Goal: Task Accomplishment & Management: Complete application form

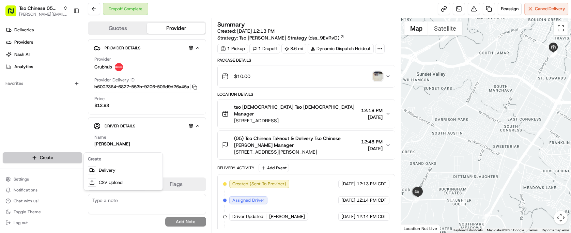
click at [49, 160] on html "Tso Chinese 05 Menchaca [EMAIL_ADDRESS][DOMAIN_NAME] Toggle Sidebar Deliveries …" at bounding box center [285, 116] width 571 height 233
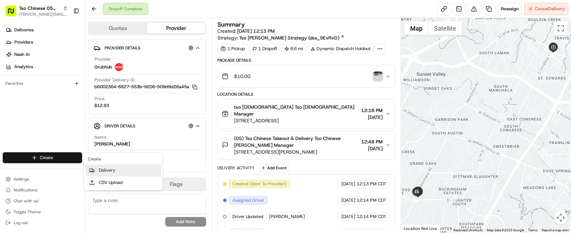
click at [127, 170] on link "Delivery" at bounding box center [123, 170] width 76 height 12
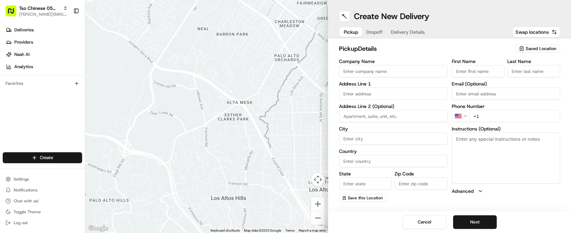
click at [542, 47] on span "Saved Location" at bounding box center [540, 49] width 31 height 6
click at [535, 73] on span "(05) Tso Chinese Takeout & Delivery (05)" at bounding box center [526, 74] width 84 height 6
type input "(05) Tso Chinese Takeout & Delivery"
type input "[STREET_ADDRESS][PERSON_NAME]"
type input "Ste 100"
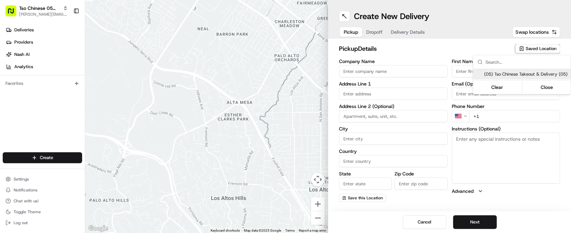
type input "Austin"
type input "US"
type input "[GEOGRAPHIC_DATA]"
type input "78748"
type input "Tso Chinese"
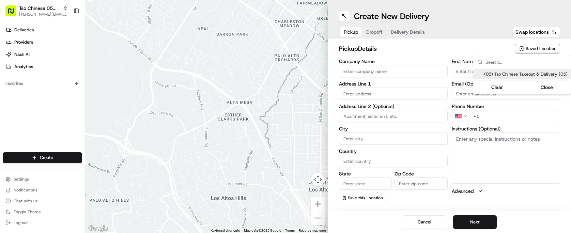
type input "[PERSON_NAME] Manager"
type input "[EMAIL_ADDRESS][DOMAIN_NAME]"
type input "[PHONE_NUMBER]"
type textarea "Submit a picture displaying address & food as Proof of Delivery. Envía una foto…"
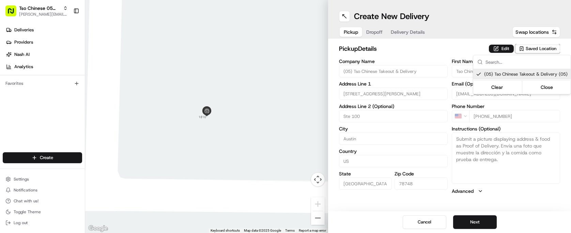
click at [437, 48] on html "Tso Chinese 05 Menchaca [EMAIL_ADDRESS][DOMAIN_NAME] Toggle Sidebar Deliveries …" at bounding box center [285, 116] width 571 height 233
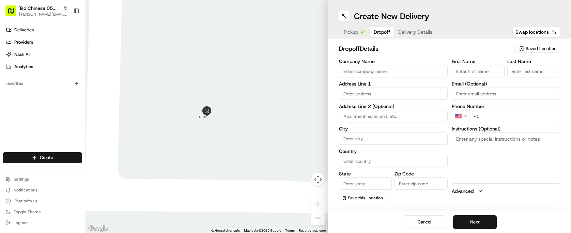
click at [381, 31] on span "Dropoff" at bounding box center [381, 32] width 16 height 7
click at [409, 33] on span "Delivery Details" at bounding box center [415, 32] width 34 height 7
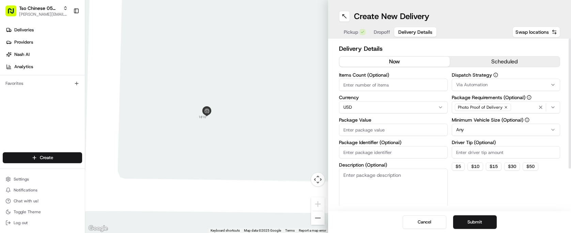
click at [380, 155] on input "Package Identifier (Optional)" at bounding box center [393, 152] width 109 height 12
paste input "7HHPC4A"
type input "7HHPC4A"
click at [473, 153] on input "Driver Tip (Optional)" at bounding box center [505, 152] width 109 height 12
type input "2.00"
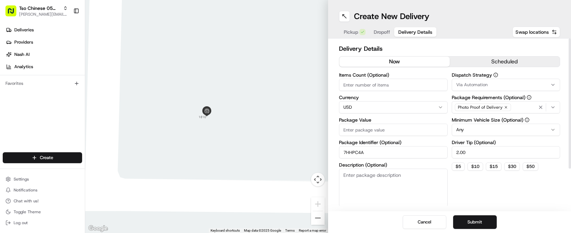
click at [479, 77] on label "Dispatch Strategy" at bounding box center [505, 75] width 109 height 5
click at [480, 82] on span "Via Automation" at bounding box center [471, 85] width 31 height 6
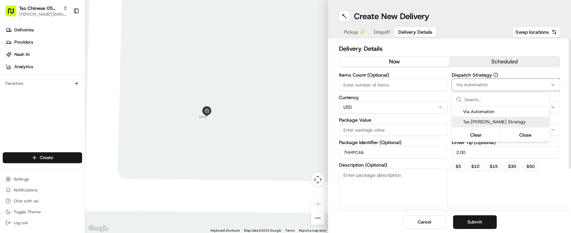
click at [487, 123] on span "Tso [PERSON_NAME] Strategy" at bounding box center [505, 122] width 84 height 6
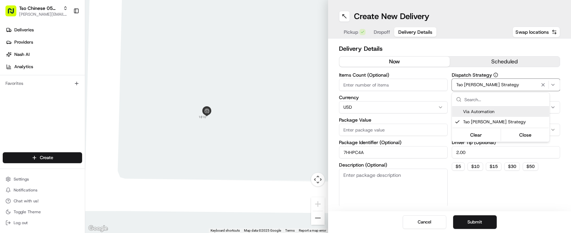
click at [373, 81] on html "Tso Chinese 05 Menchaca [EMAIL_ADDRESS][DOMAIN_NAME] Toggle Sidebar Deliveries …" at bounding box center [285, 116] width 571 height 233
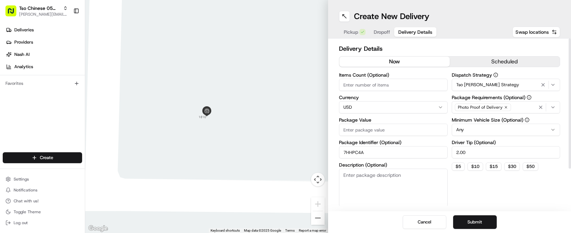
click at [373, 81] on input "Items Count (Optional)" at bounding box center [393, 85] width 109 height 12
type input "2"
click at [375, 127] on input "Package Value" at bounding box center [393, 130] width 109 height 12
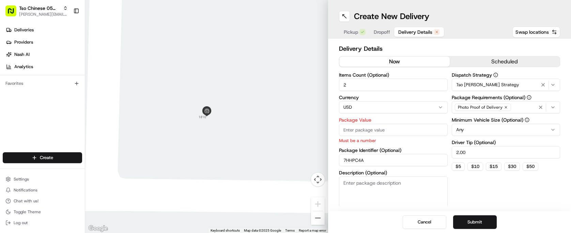
paste input "32.91"
type input "32.91"
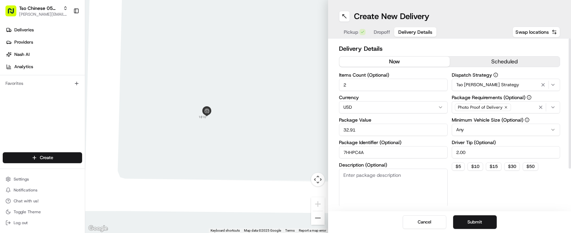
click at [481, 185] on div "Dispatch Strategy Tso [PERSON_NAME] Strategy Package Requirements (Optional) Ph…" at bounding box center [505, 140] width 109 height 134
click at [380, 34] on span "Dropoff" at bounding box center [381, 32] width 16 height 7
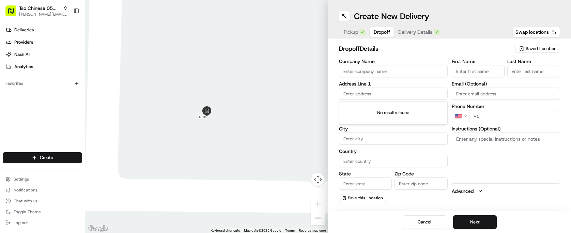
click at [418, 88] on input "text" at bounding box center [393, 93] width 109 height 12
paste input "[STREET_ADDRESS]"
click at [404, 107] on div "[STREET_ADDRESS]" at bounding box center [392, 108] width 105 height 10
type input "[STREET_ADDRESS]"
type input "Corryton"
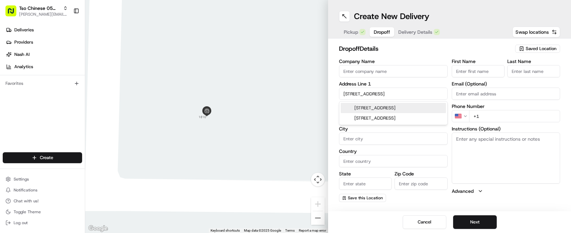
type input "[GEOGRAPHIC_DATA]"
type input "TN"
type input "37721"
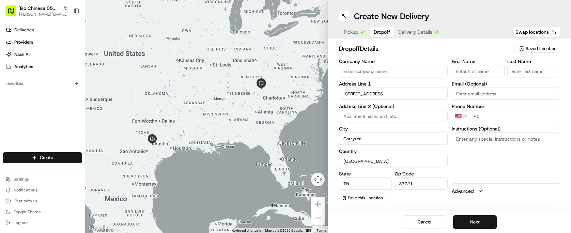
click at [403, 101] on div "Company Name Address Line 1 [STREET_ADDRESS] Address Line 2 (Optional) [GEOGRAP…" at bounding box center [393, 130] width 109 height 143
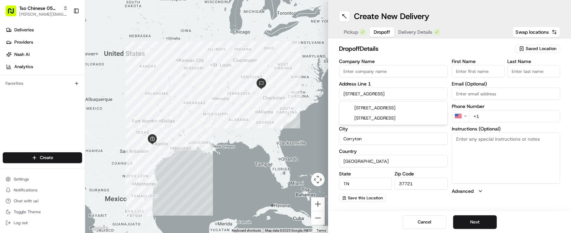
click at [402, 96] on input "[STREET_ADDRESS]" at bounding box center [393, 93] width 109 height 12
click at [367, 93] on input "[STREET_ADDRESS]" at bounding box center [393, 93] width 109 height 12
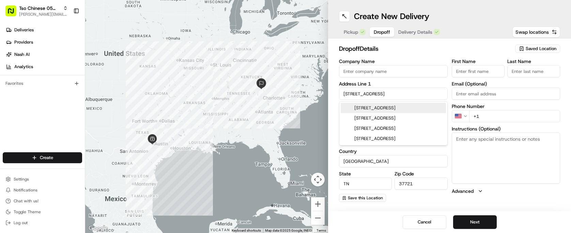
click at [394, 104] on div "[STREET_ADDRESS]" at bounding box center [392, 108] width 105 height 10
type input "[STREET_ADDRESS]"
type input "Austin"
type input "[GEOGRAPHIC_DATA]"
type input "78745"
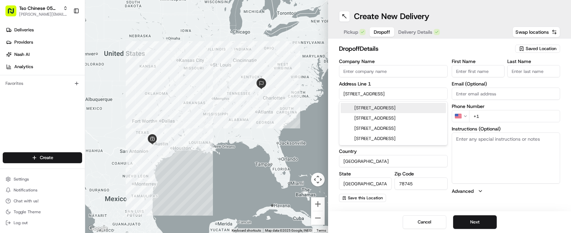
type input "[STREET_ADDRESS]"
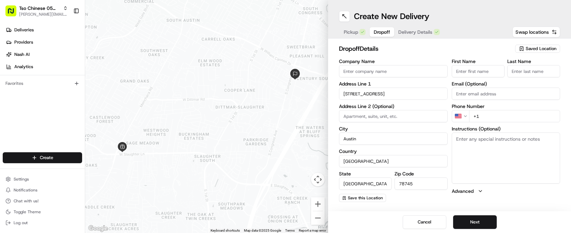
click at [491, 115] on input "+1" at bounding box center [514, 116] width 91 height 12
paste input "[PHONE_NUMBER]"
type input "[PHONE_NUMBER]"
click at [473, 69] on input "First Name" at bounding box center [477, 71] width 53 height 12
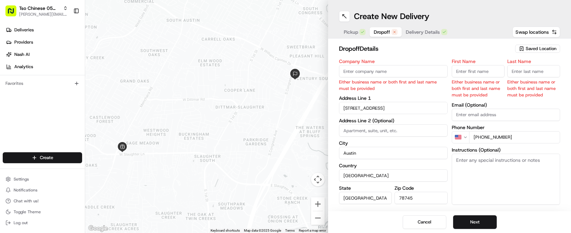
paste input "[PERSON_NAME]"
type input "[PERSON_NAME]"
click at [411, 49] on h2 "dropoff Details" at bounding box center [425, 49] width 172 height 10
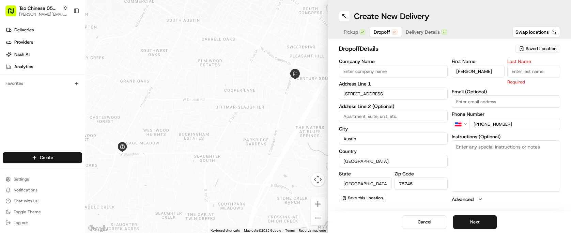
click at [523, 66] on input "Last Name" at bounding box center [533, 71] width 53 height 12
type input "."
click at [478, 44] on div "dropoff Details Saved Location Company Name Address Line [GEOGRAPHIC_DATA][STRE…" at bounding box center [449, 123] width 243 height 170
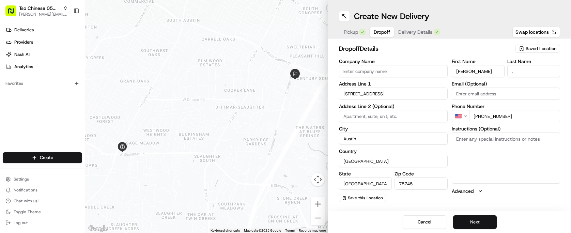
click at [481, 219] on button "Next" at bounding box center [475, 222] width 44 height 14
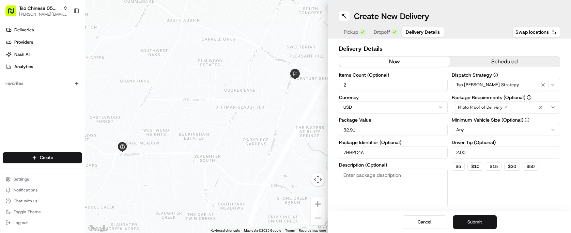
click at [481, 219] on button "Submit" at bounding box center [475, 222] width 44 height 14
